Goal: Navigation & Orientation: Find specific page/section

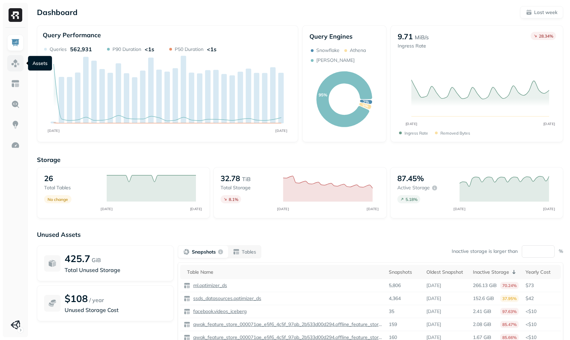
click at [17, 70] on link at bounding box center [15, 63] width 16 height 16
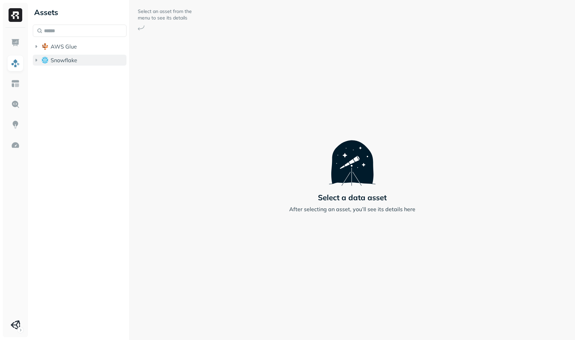
click at [63, 63] on span "Snowflake" at bounding box center [64, 60] width 27 height 7
click at [69, 72] on span "SUPERSONICSTUDIO" at bounding box center [84, 73] width 55 height 7
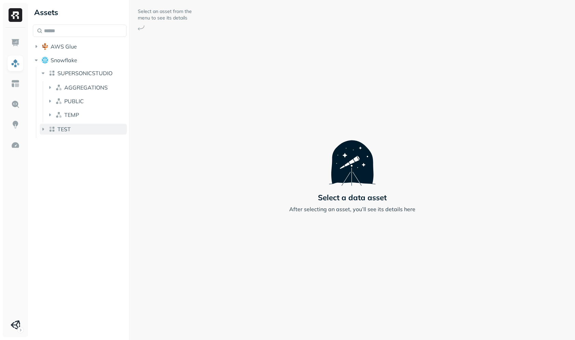
click at [70, 132] on span "TEST" at bounding box center [63, 129] width 13 height 7
click at [79, 146] on span "AGGREGATIONS" at bounding box center [85, 143] width 43 height 7
click at [81, 153] on p "( 12 )" at bounding box center [86, 156] width 10 height 7
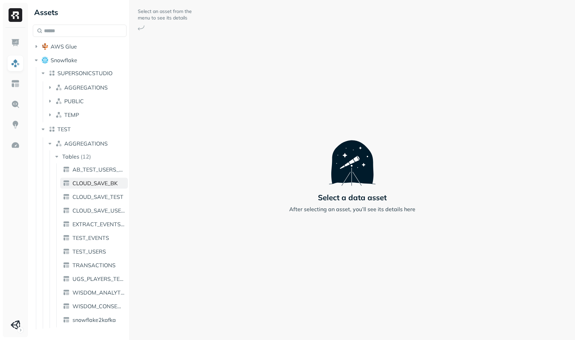
click at [92, 179] on link "CLOUD_SAVE_BK" at bounding box center [94, 183] width 68 height 11
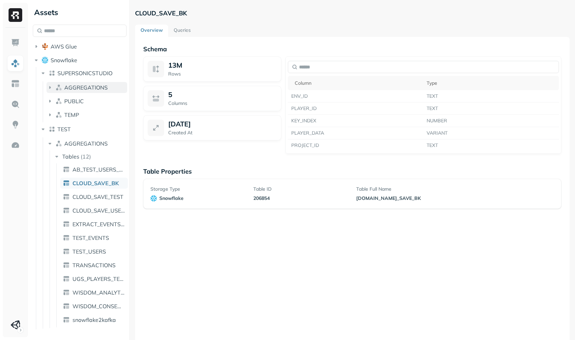
click at [89, 86] on span "AGGREGATIONS" at bounding box center [85, 87] width 43 height 7
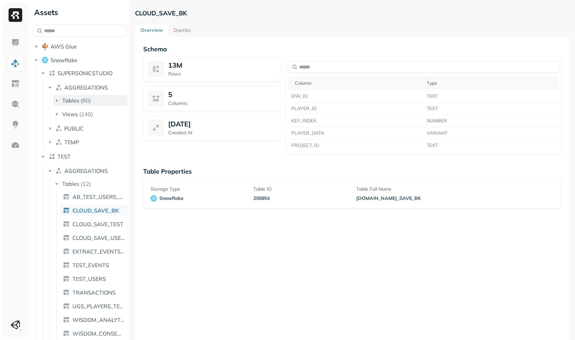
click at [86, 103] on p "( 80 )" at bounding box center [86, 100] width 10 height 7
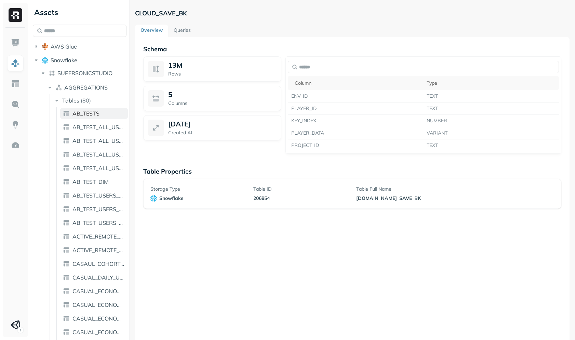
click at [87, 111] on span "AB_TESTS" at bounding box center [85, 113] width 27 height 7
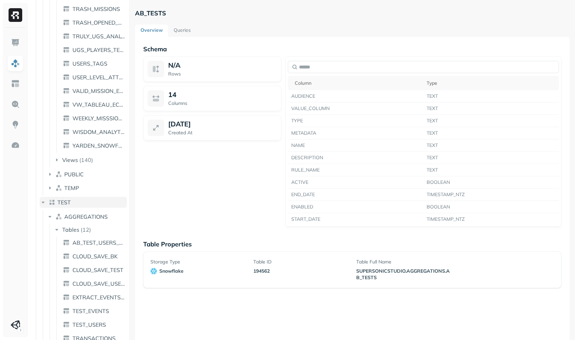
scroll to position [1113, 0]
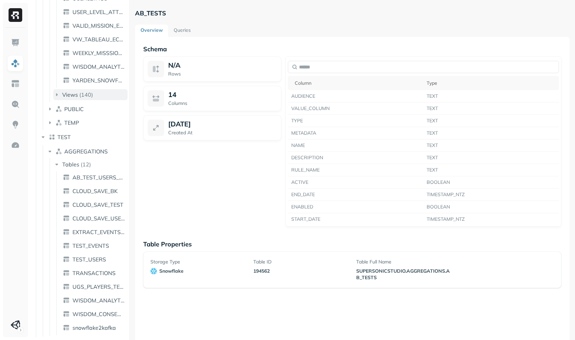
click at [92, 92] on p "( 140 )" at bounding box center [86, 94] width 14 height 7
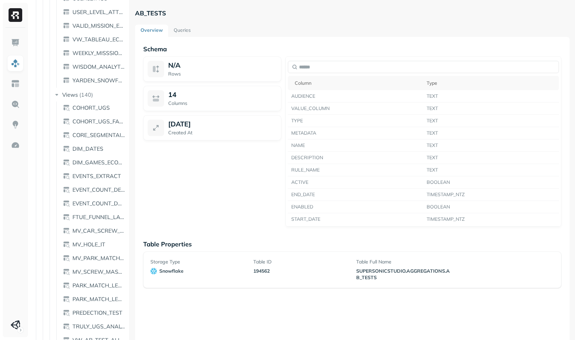
click at [93, 133] on span "CORE_SEGMENTAION_THRESHOLDS" at bounding box center [98, 135] width 53 height 7
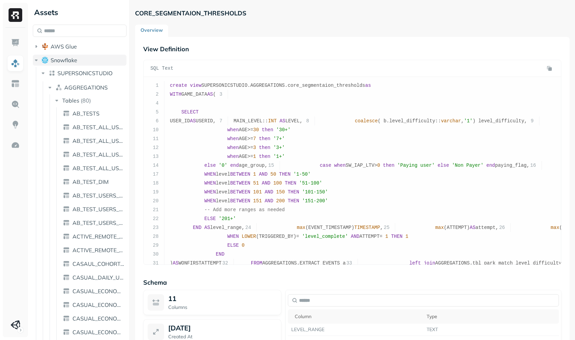
click at [69, 60] on span "Snowflake" at bounding box center [64, 60] width 27 height 7
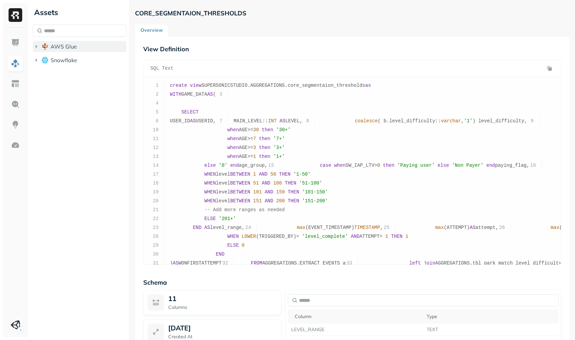
click at [74, 50] on button "AWS Glue" at bounding box center [80, 46] width 94 height 11
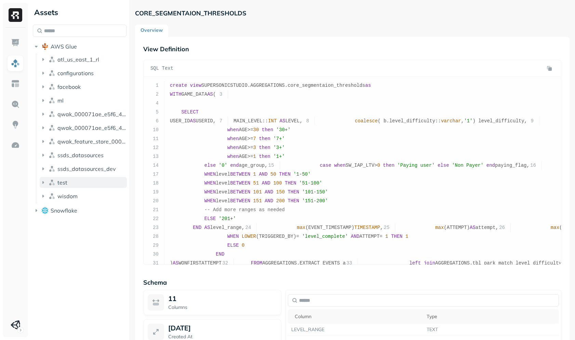
click at [66, 185] on span "test" at bounding box center [62, 182] width 10 height 7
click at [73, 208] on span "wisdom" at bounding box center [67, 209] width 20 height 7
click at [81, 66] on li "atl_us_east_1_rl" at bounding box center [83, 60] width 87 height 12
click at [82, 64] on button "atl_us_east_1_rl" at bounding box center [83, 59] width 87 height 11
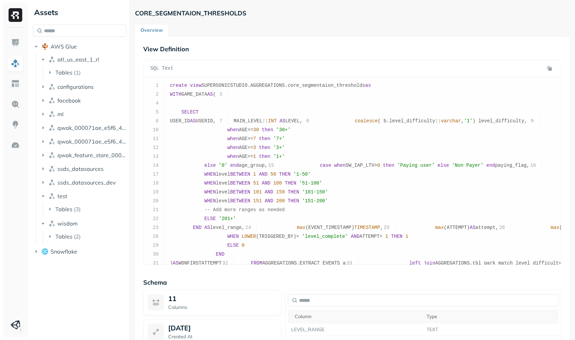
click at [78, 92] on li "configurations" at bounding box center [83, 87] width 87 height 12
click at [87, 82] on button "configurations" at bounding box center [83, 86] width 87 height 11
click at [85, 109] on button "facebook" at bounding box center [83, 114] width 87 height 11
click at [78, 140] on button "ml" at bounding box center [83, 141] width 87 height 11
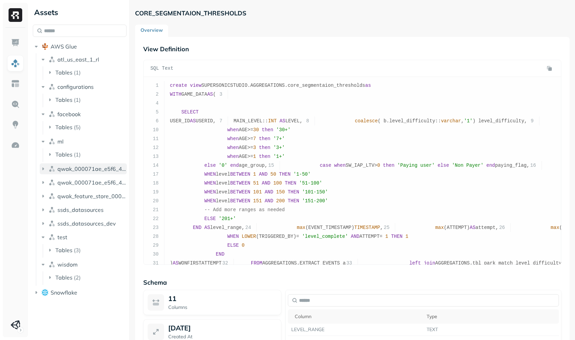
click at [86, 171] on span "qwak_000071ae_e5f6_4c5f_97ab_2b533d00d294_analytics_data" at bounding box center [91, 168] width 69 height 7
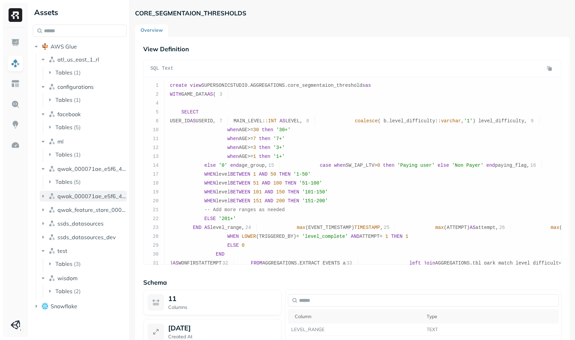
click at [83, 200] on button "qwak_000071ae_e5f6_4c5f_97ab_2b533d00d294_analytics_data_view" at bounding box center [83, 196] width 87 height 11
click at [80, 217] on ul "atl_us_east_1_rl Tables ( 1 ) configurations Tables ( 1 ) facebook Tables ( 5 )…" at bounding box center [81, 183] width 91 height 260
click at [89, 209] on button "Views ( 5 )" at bounding box center [86, 209] width 81 height 11
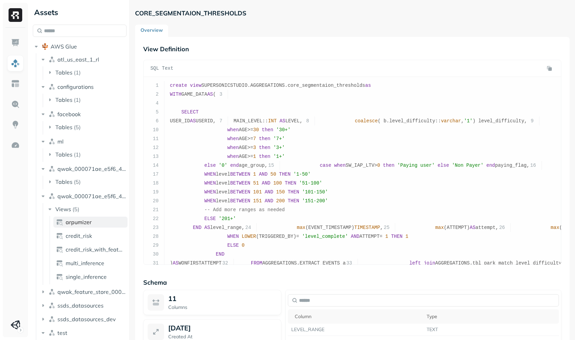
click at [84, 222] on span "arpumizer" at bounding box center [79, 222] width 26 height 7
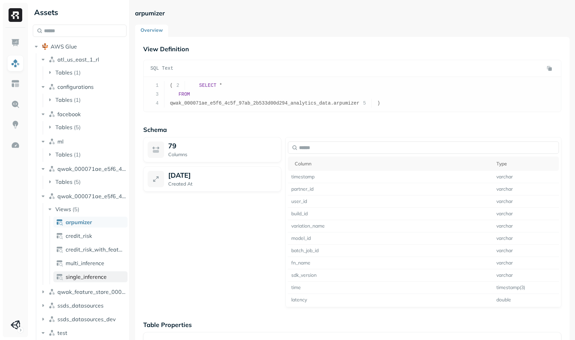
scroll to position [58, 0]
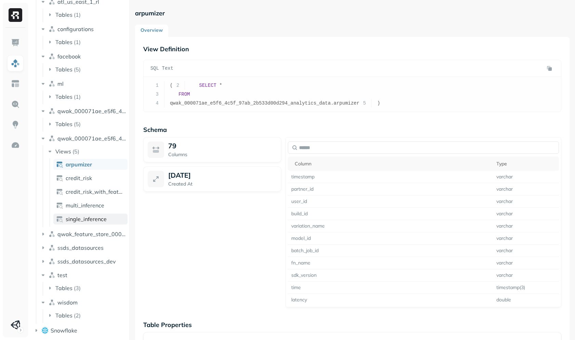
click at [97, 214] on link "single_inference" at bounding box center [90, 219] width 74 height 11
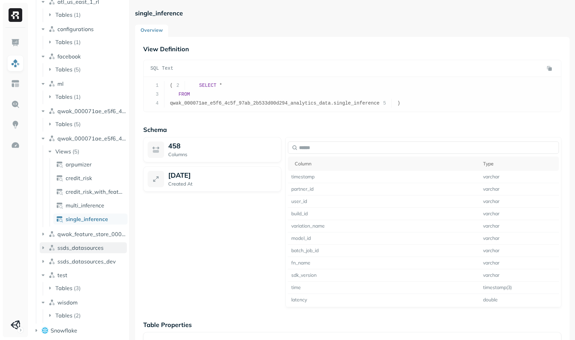
click at [100, 245] on span "ssds_datasources" at bounding box center [80, 247] width 46 height 7
click at [101, 239] on button "qwak_feature_store_000071ae_e5f6_4c5f_97ab_2b533d00d294" at bounding box center [83, 234] width 87 height 11
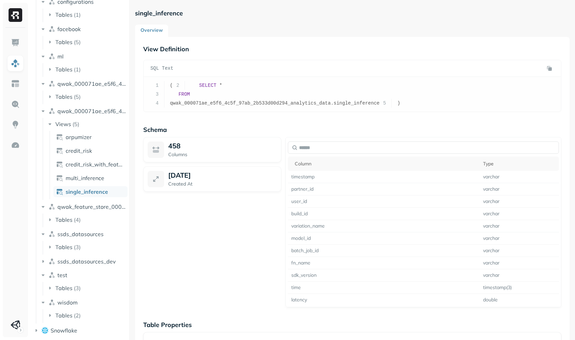
click at [203, 262] on div "458 Columns [DATE] Created At" at bounding box center [212, 222] width 138 height 170
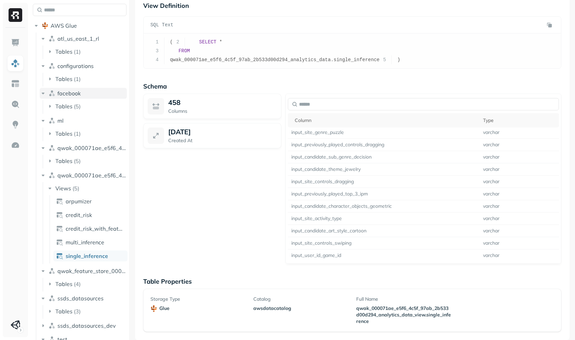
scroll to position [0, 0]
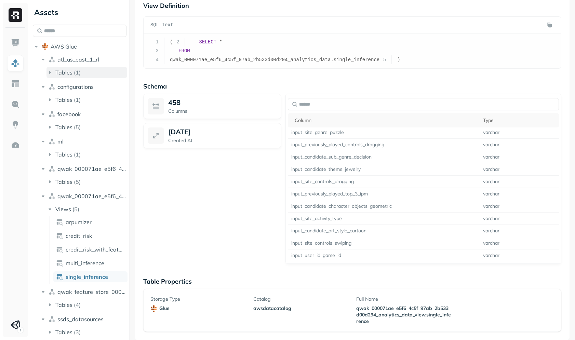
click at [79, 72] on p "( 1 )" at bounding box center [77, 72] width 7 height 7
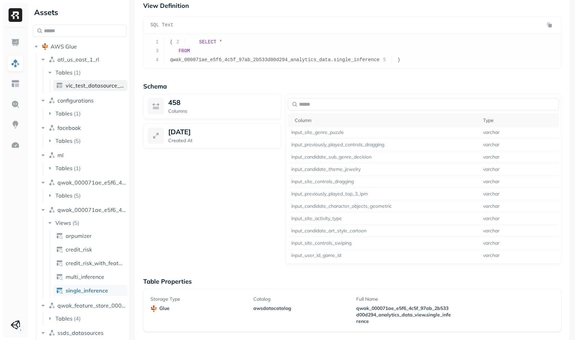
click at [83, 89] on link "vic_test_datasource_layer_intermediate" at bounding box center [90, 85] width 74 height 11
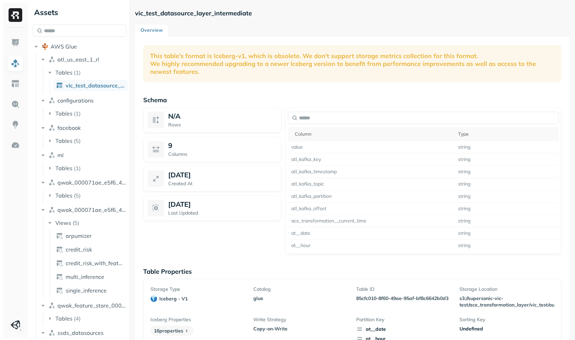
scroll to position [37, 0]
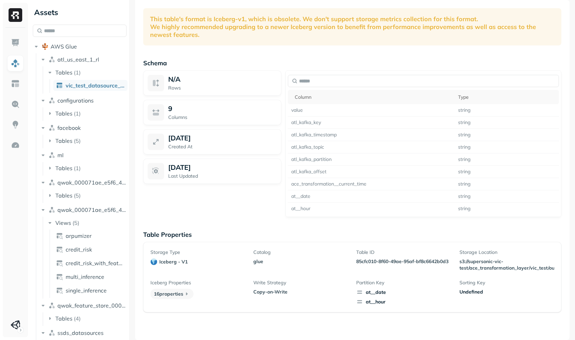
click at [87, 148] on ul "atl_us_east_1_rl Tables ( 1 ) vic_test_datasource_layer_intermediate configurat…" at bounding box center [81, 237] width 91 height 369
click at [93, 141] on button "Tables ( 5 )" at bounding box center [86, 140] width 81 height 11
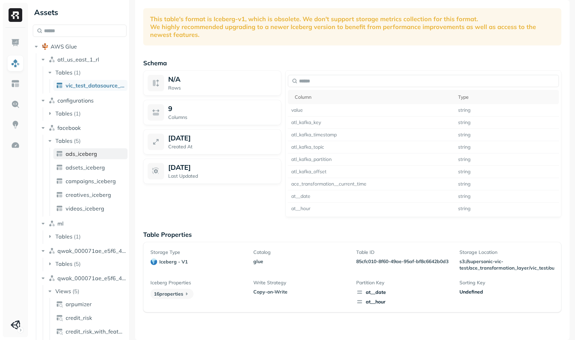
click at [89, 154] on span "ads_iceberg" at bounding box center [81, 153] width 31 height 7
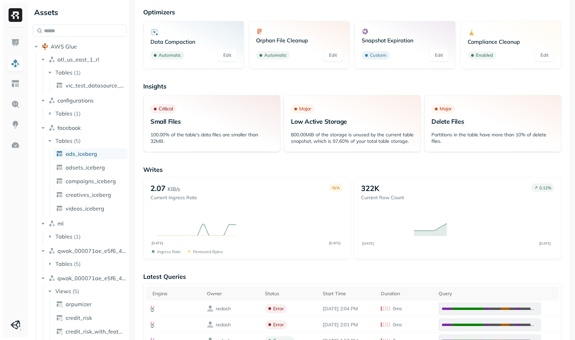
scroll to position [498, 0]
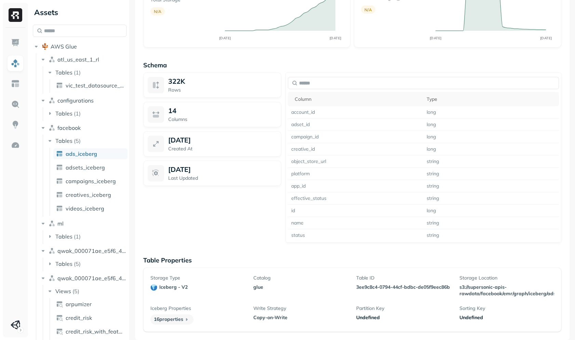
click at [19, 315] on ul at bounding box center [15, 184] width 17 height 299
click at [18, 317] on html "Assets AWS Glue atl_us_east_1_rl Tables ( 1 ) vic_test_datasource_layer_interme…" at bounding box center [287, 170] width 575 height 340
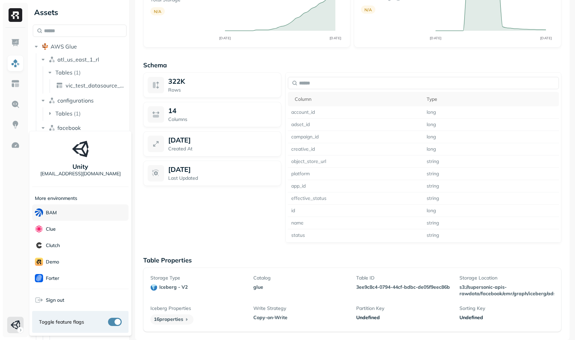
click at [88, 208] on div "BAM" at bounding box center [80, 212] width 96 height 16
